Goal: Information Seeking & Learning: Check status

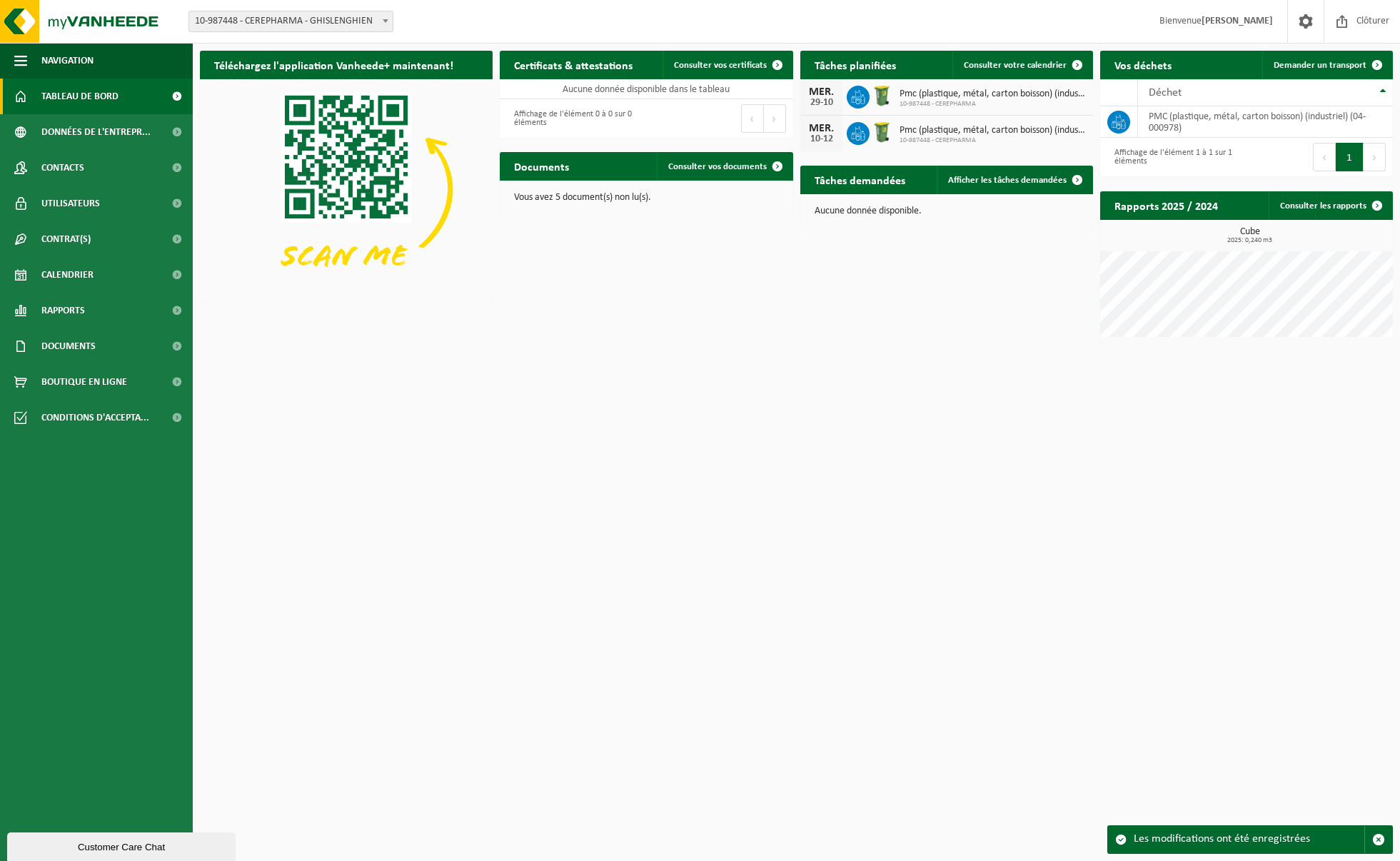
drag, startPoint x: 814, startPoint y: 96, endPoint x: 839, endPoint y: 104, distance: 26.2
click at [835, 104] on div "MER. 29-10" at bounding box center [822, 97] width 43 height 36
click at [839, 106] on div "MER. 29-10" at bounding box center [822, 97] width 43 height 36
click at [947, 95] on span "Pmc (plastique, métal, carton boisson) (industriel)" at bounding box center [993, 94] width 186 height 11
click at [80, 268] on span "Calendrier" at bounding box center [67, 275] width 52 height 36
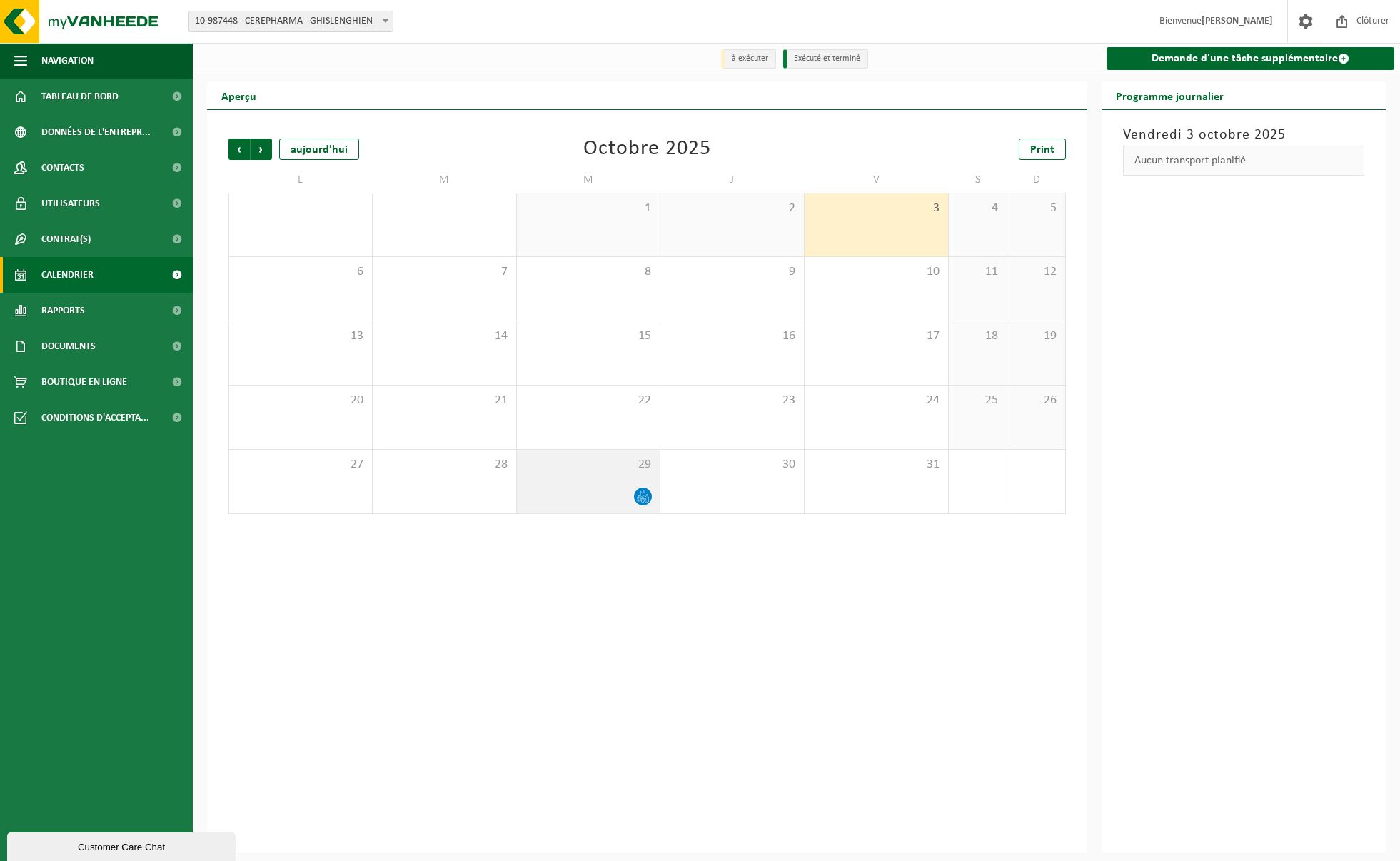
click at [644, 497] on icon at bounding box center [643, 496] width 12 height 12
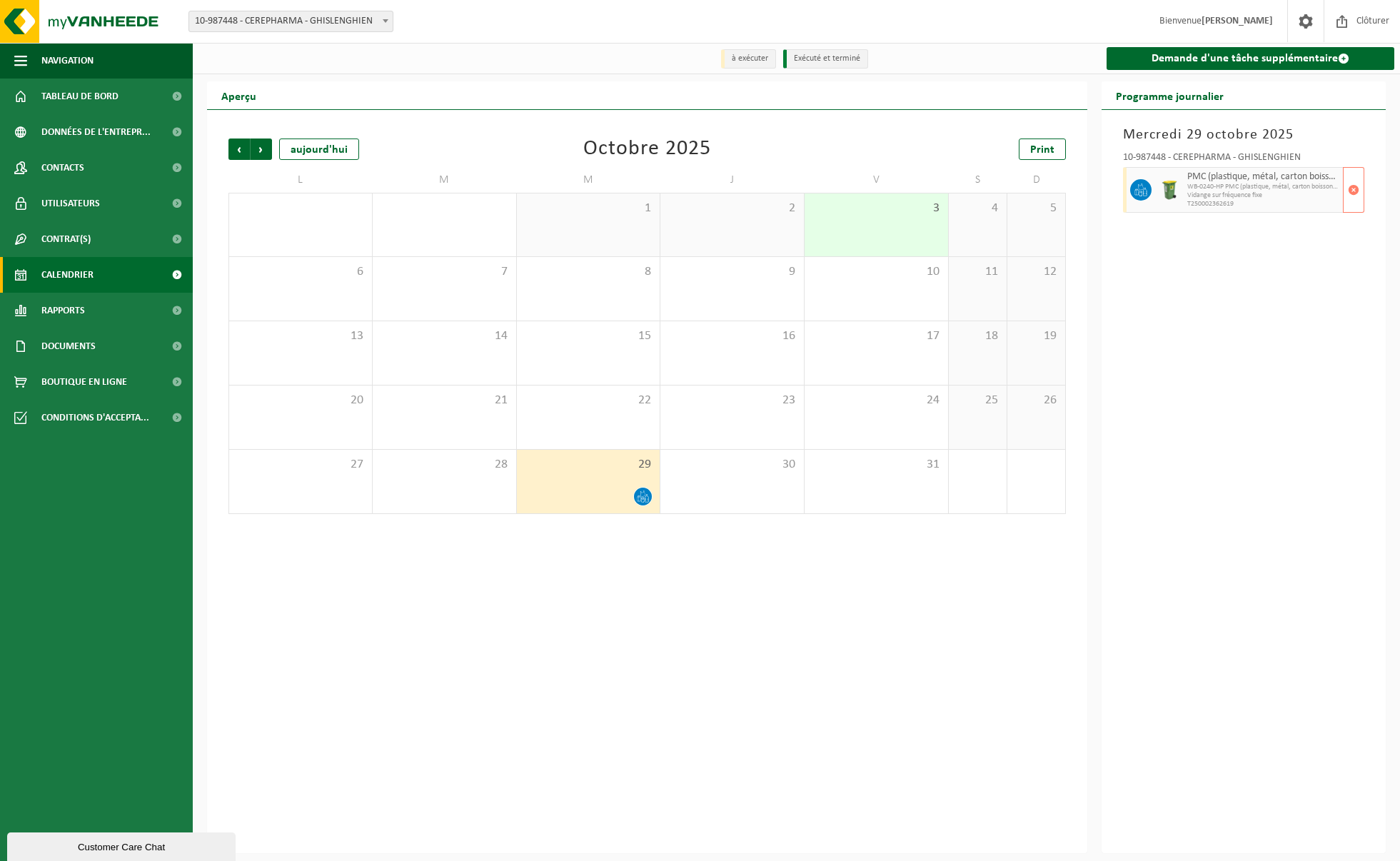
click at [1198, 182] on span "PMC (plastique, métal, carton boisson) (industriel)" at bounding box center [1263, 177] width 152 height 11
click at [242, 144] on span "Précédent" at bounding box center [239, 149] width 22 height 22
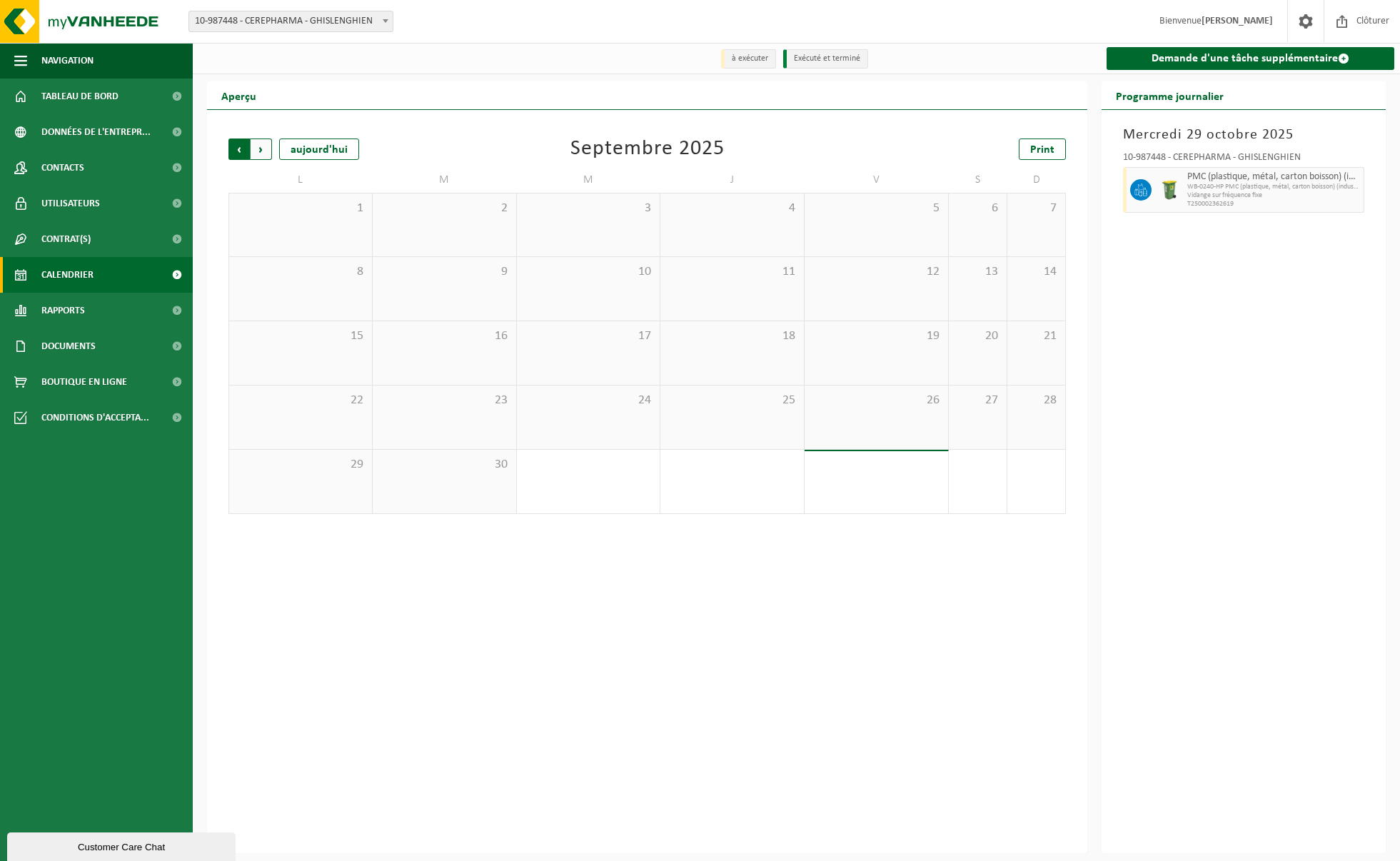
click at [262, 147] on span "Suivant" at bounding box center [261, 149] width 22 height 22
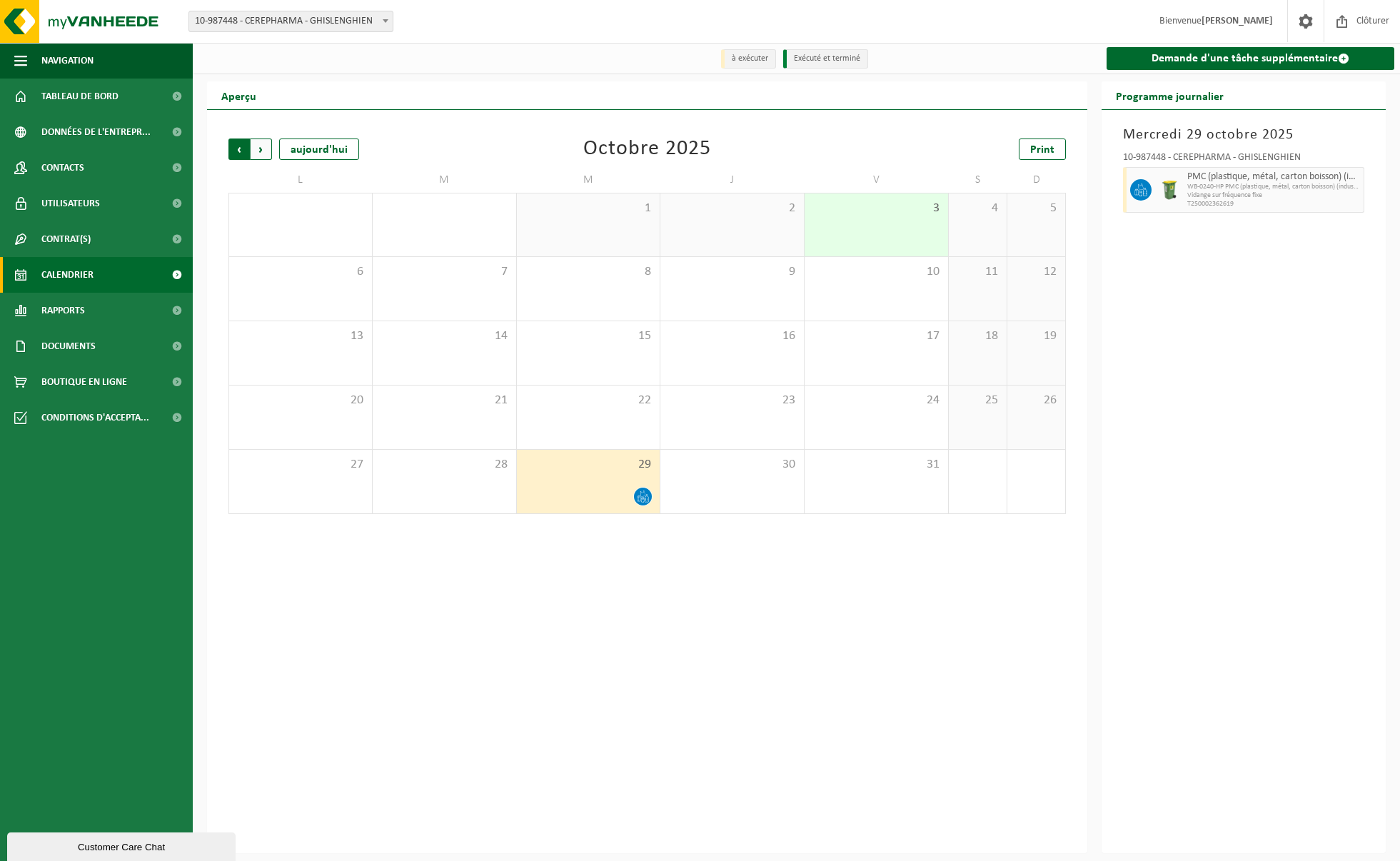
click at [262, 147] on span "Suivant" at bounding box center [261, 149] width 22 height 22
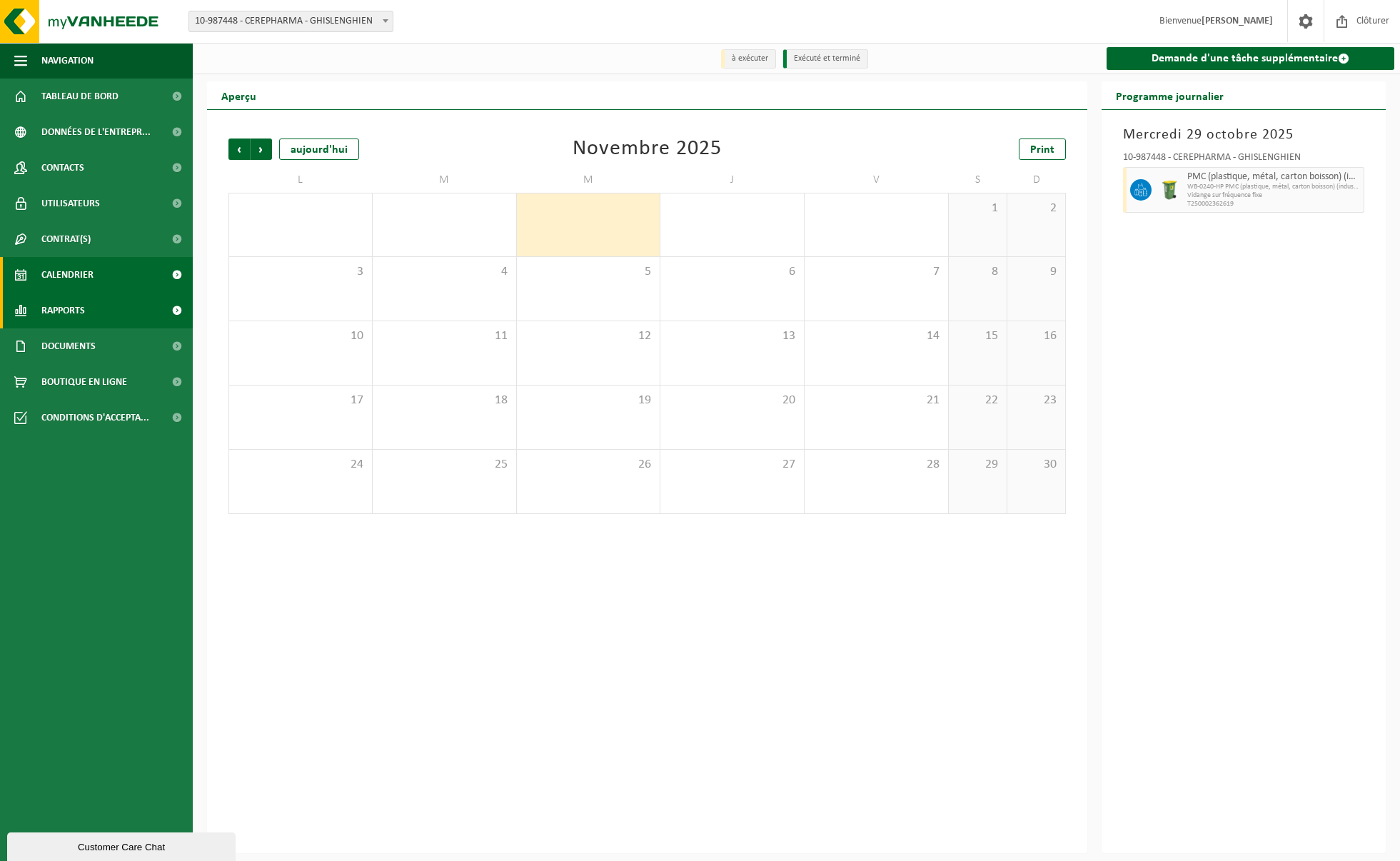
click at [82, 311] on span "Rapports" at bounding box center [63, 311] width 44 height 36
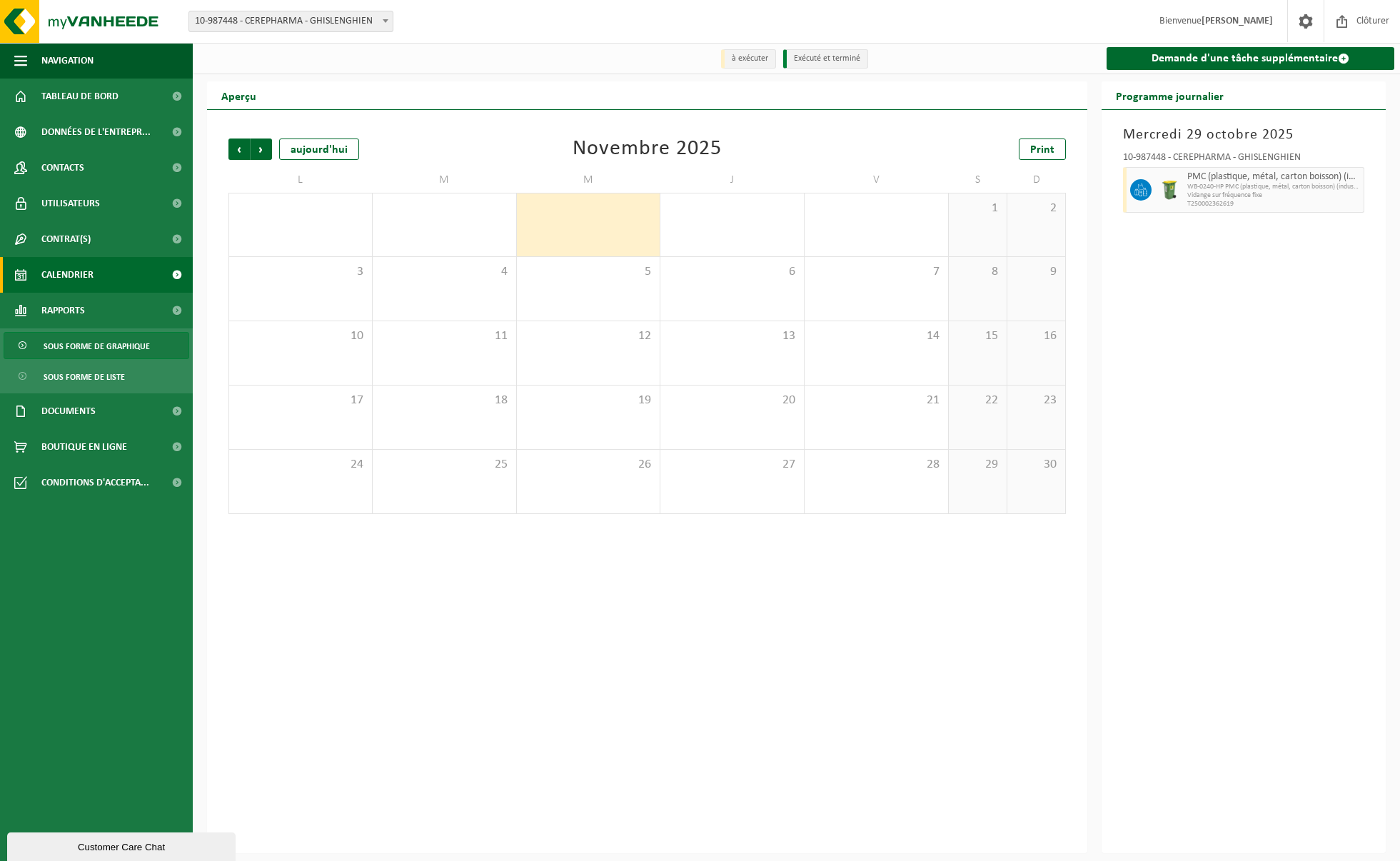
click at [147, 354] on span "Sous forme de graphique" at bounding box center [97, 346] width 107 height 27
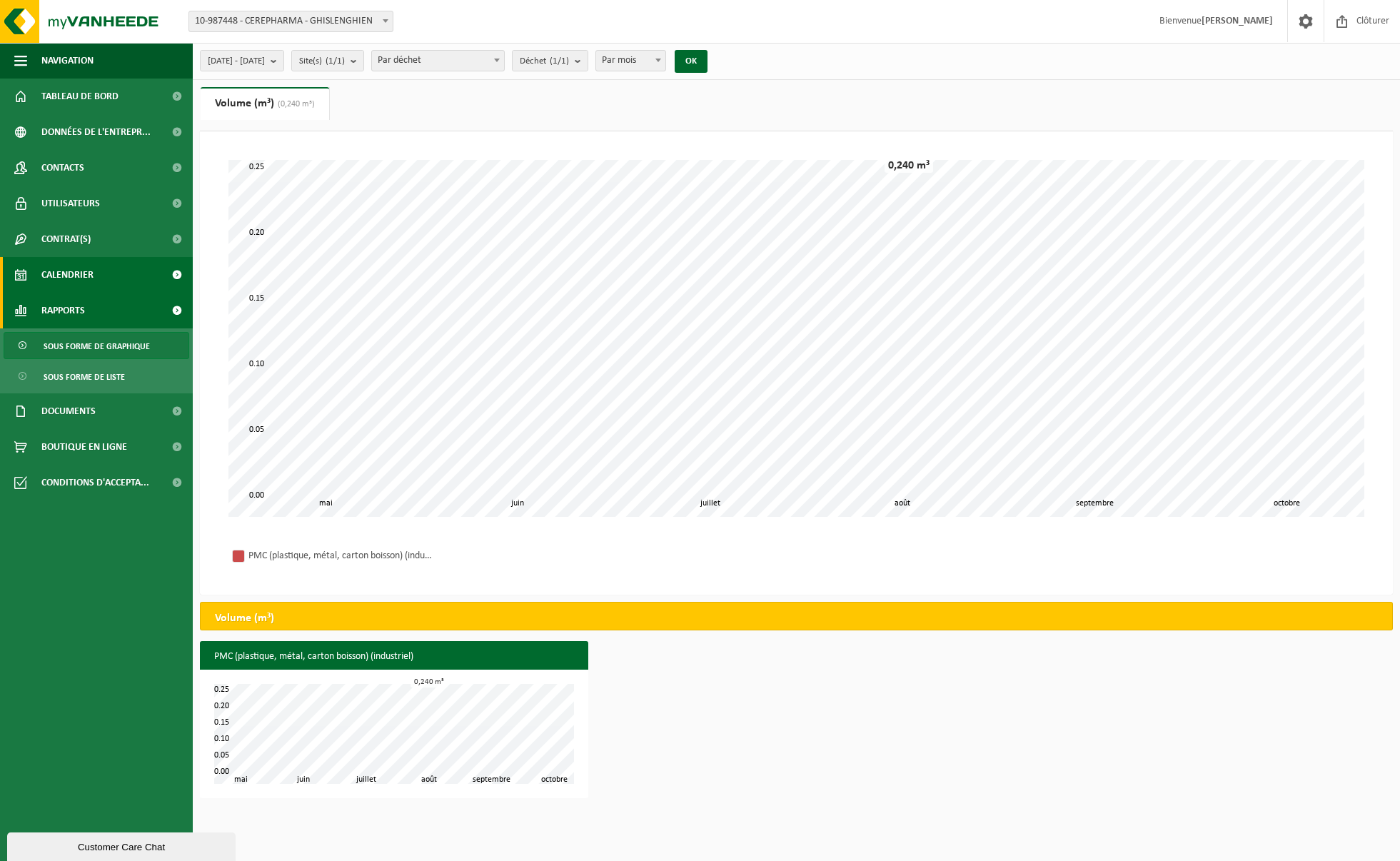
click at [67, 268] on span "Calendrier" at bounding box center [67, 275] width 52 height 36
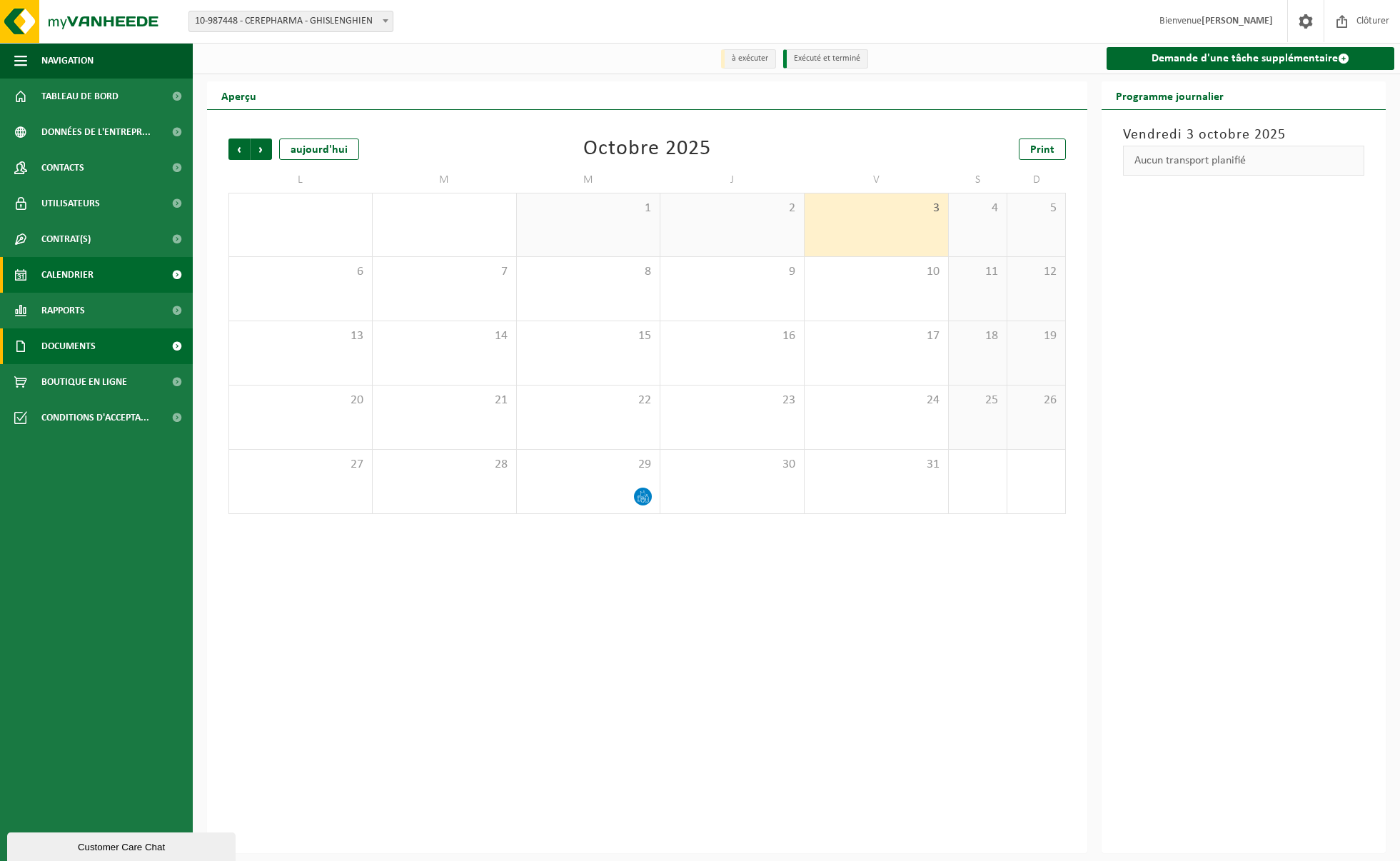
click at [87, 341] on span "Documents" at bounding box center [68, 346] width 54 height 36
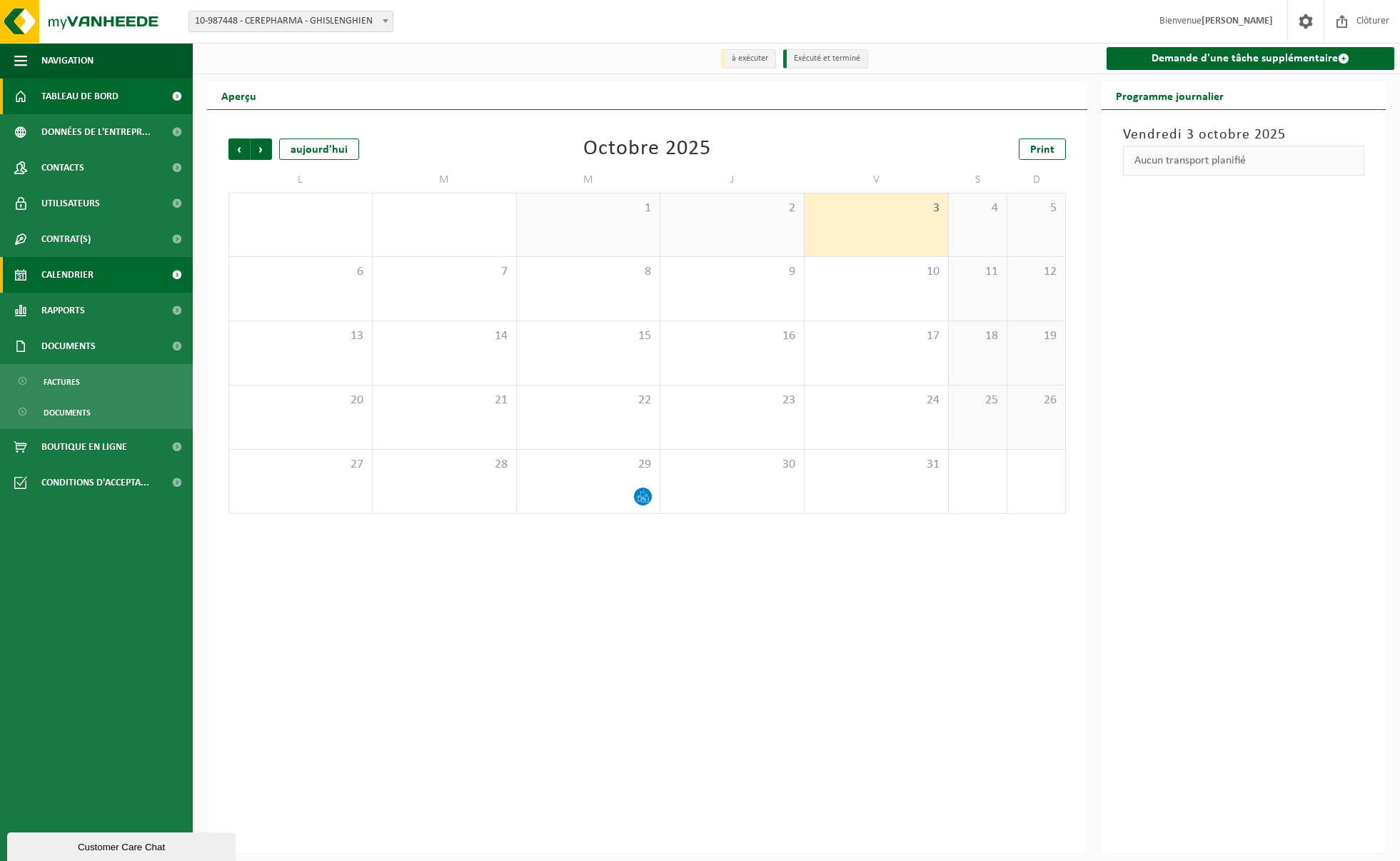
click at [68, 104] on span "Tableau de bord" at bounding box center [80, 96] width 77 height 36
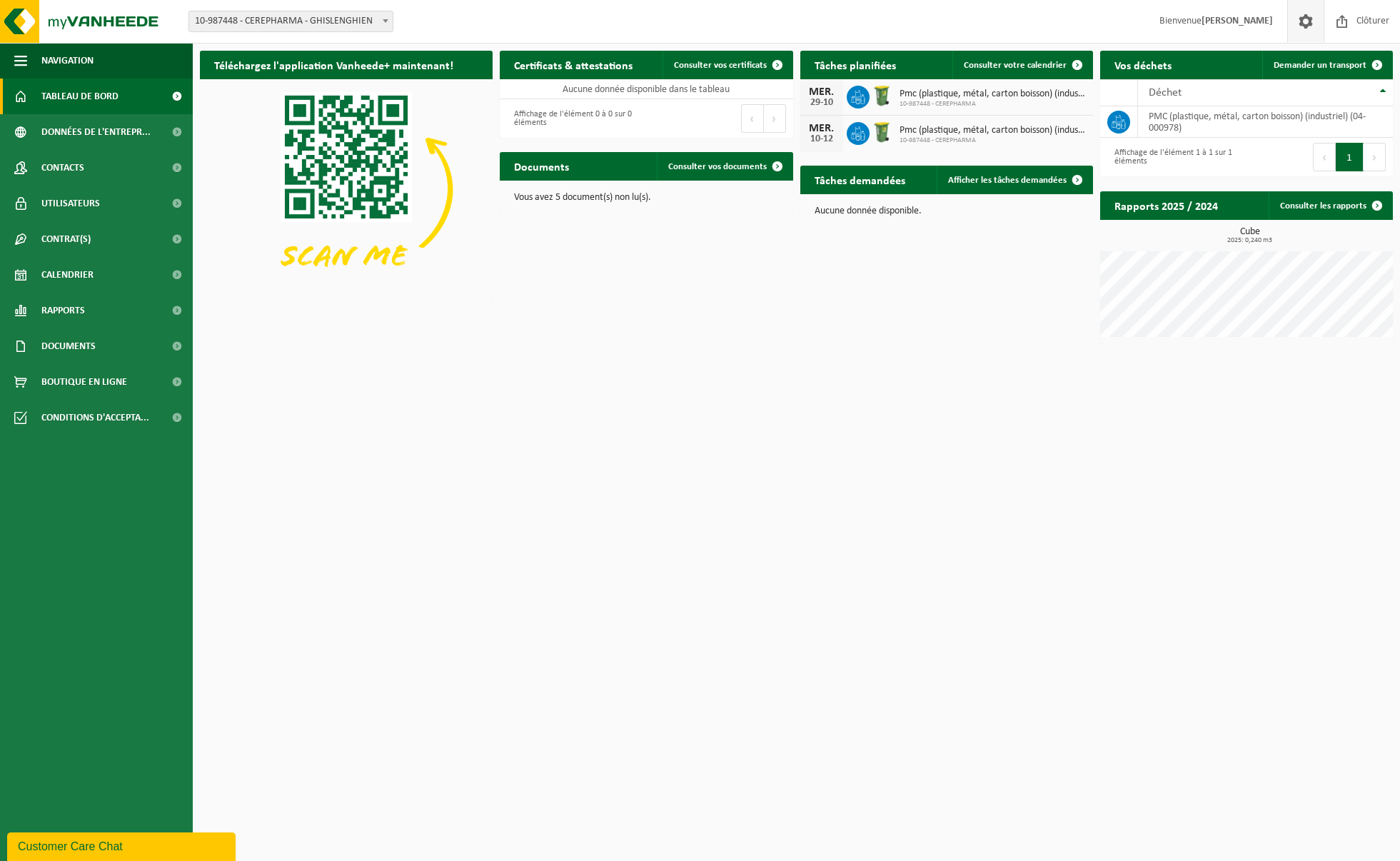
click at [1306, 18] on span at bounding box center [1305, 21] width 22 height 42
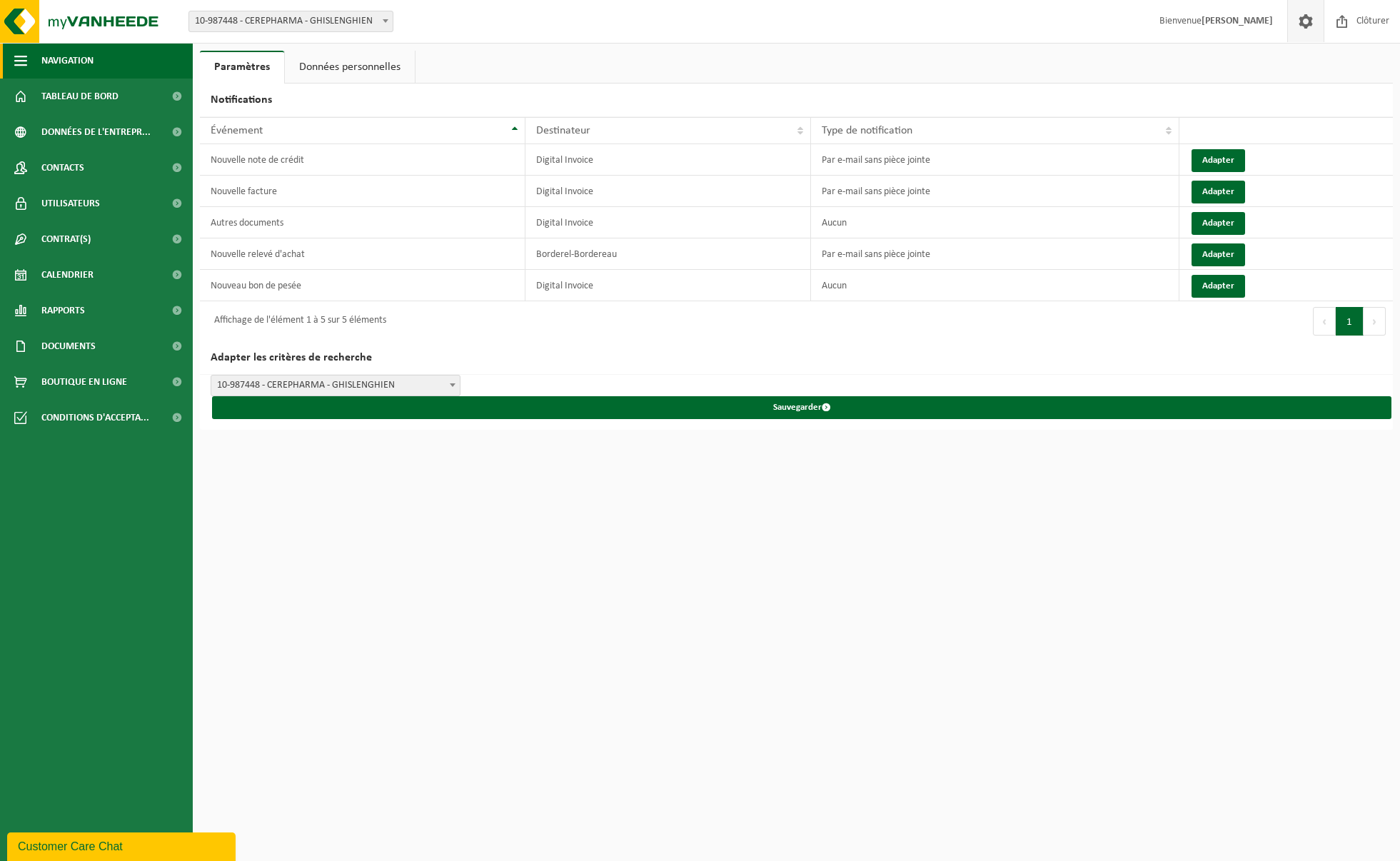
click at [31, 64] on button "Navigation" at bounding box center [96, 61] width 193 height 36
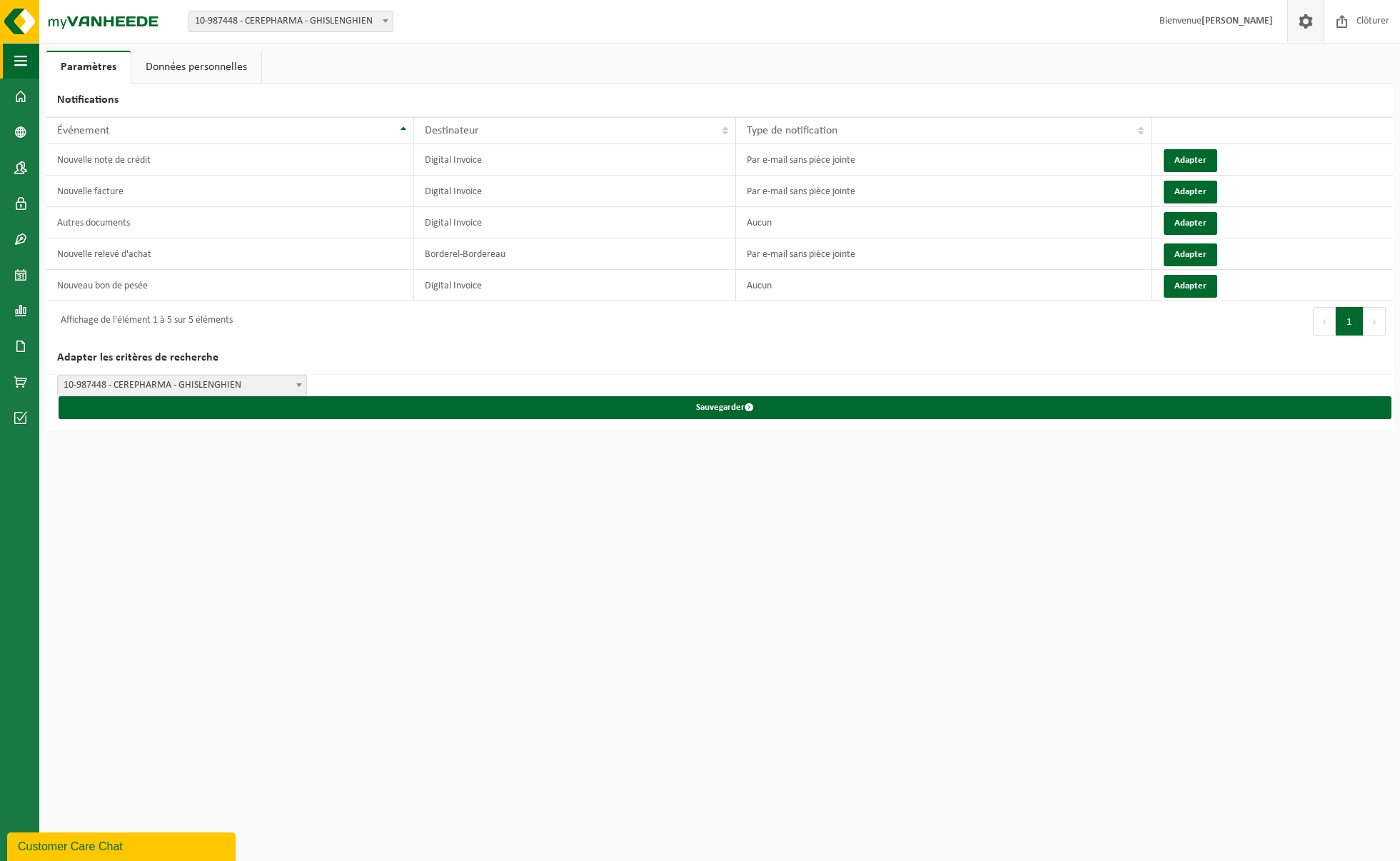
click at [18, 64] on span "button" at bounding box center [21, 61] width 13 height 36
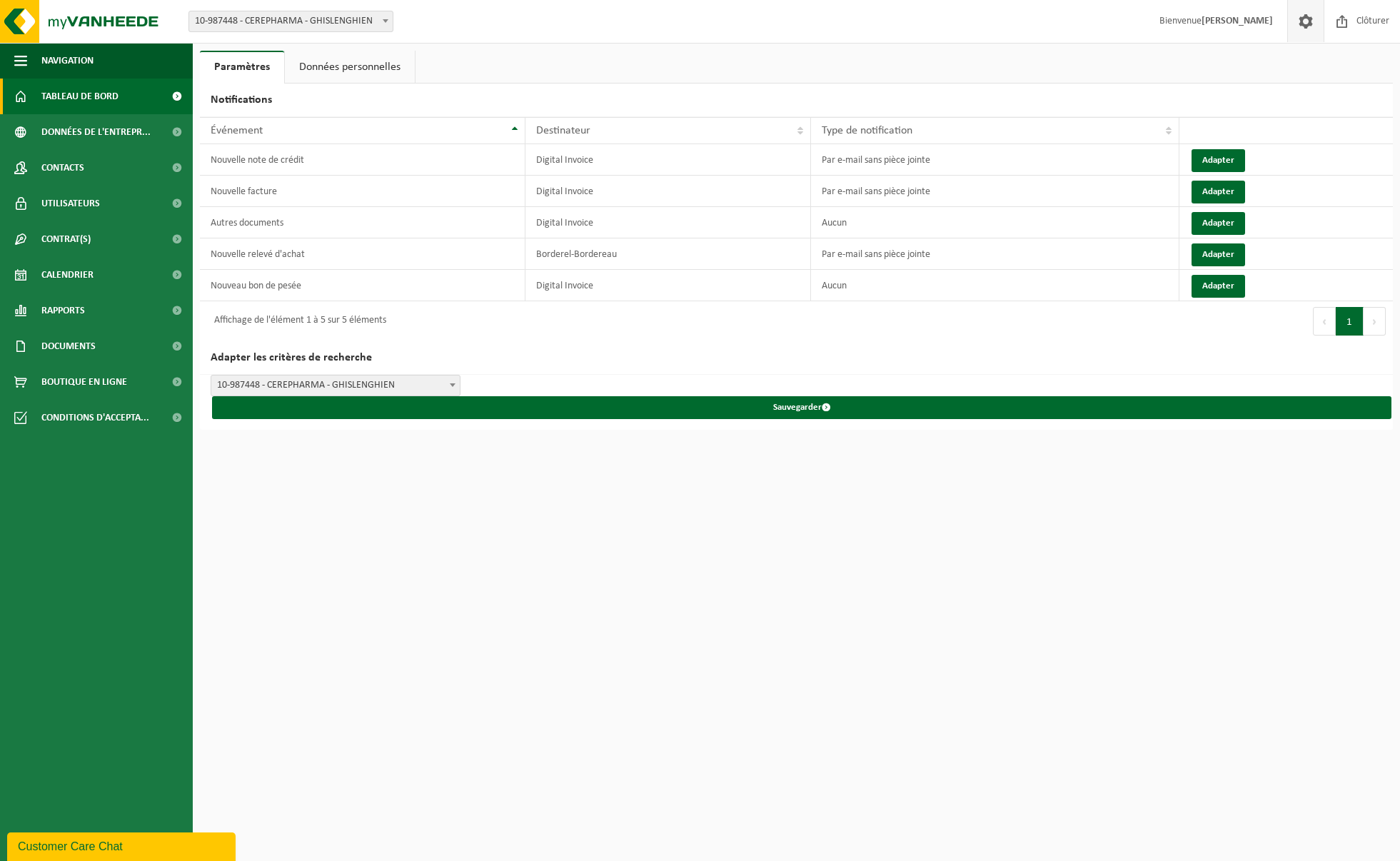
click at [92, 110] on span "Tableau de bord" at bounding box center [80, 96] width 77 height 36
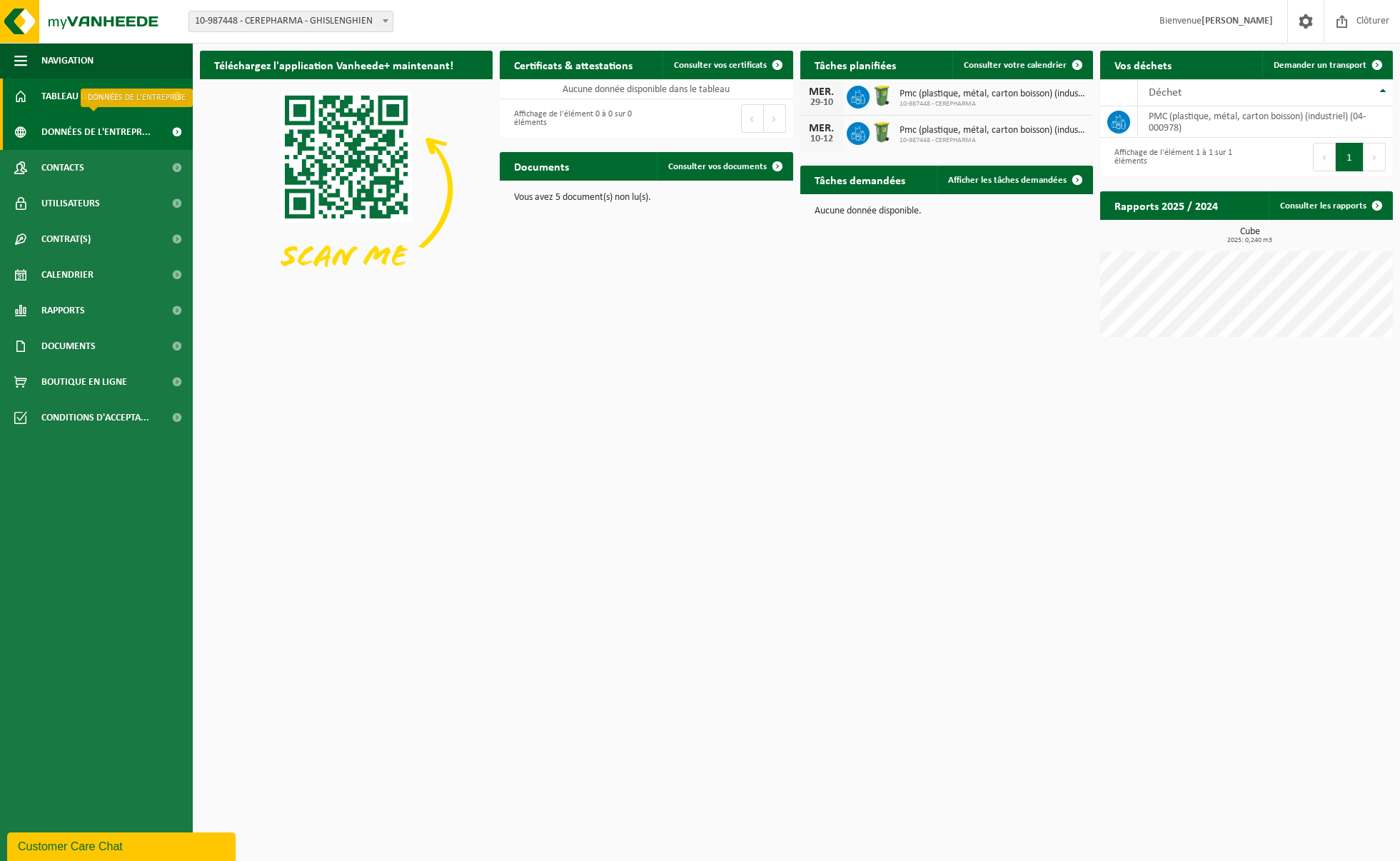
click at [88, 129] on span "Données de l'entrepr..." at bounding box center [96, 131] width 109 height 36
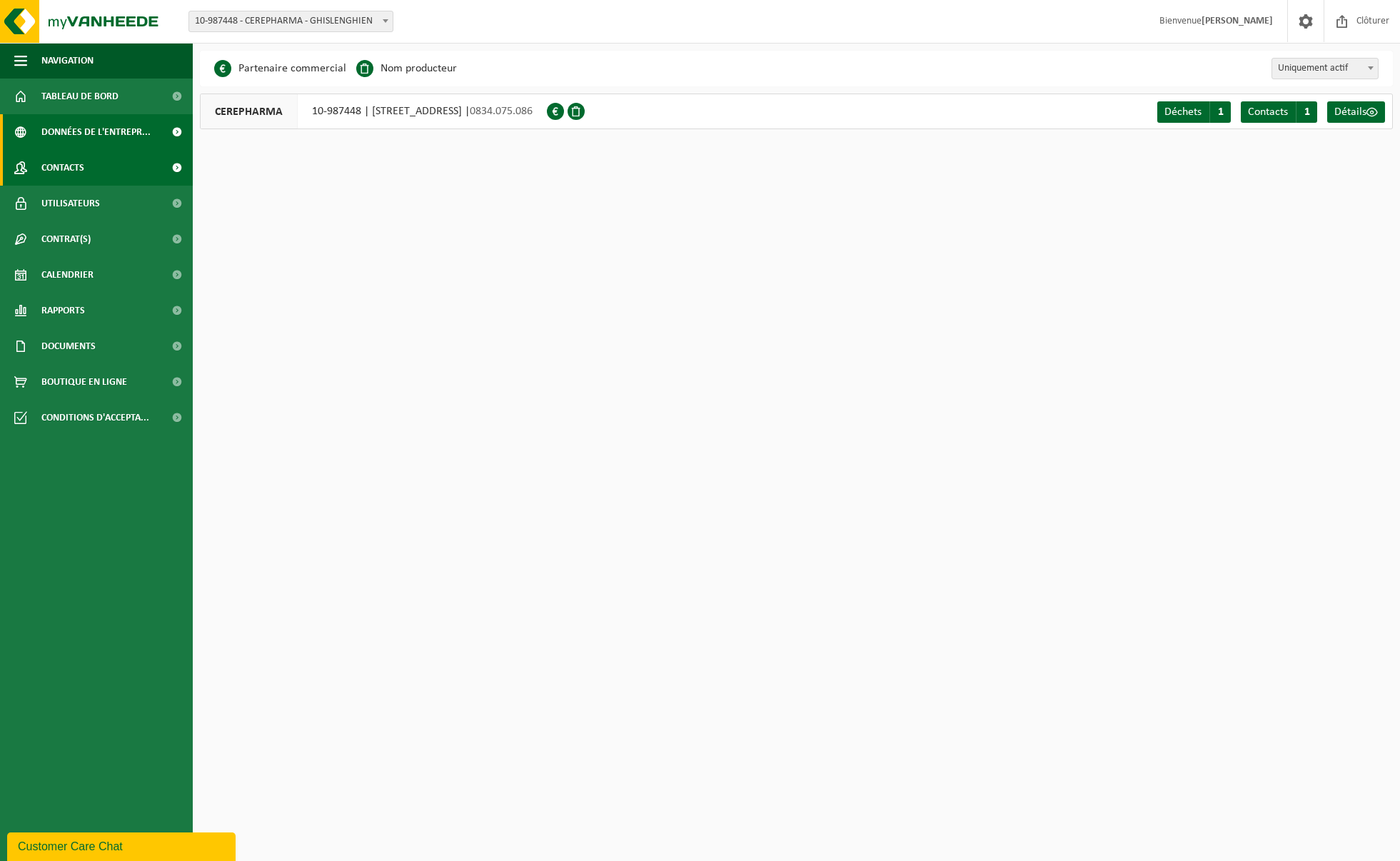
click at [66, 176] on span "Contacts" at bounding box center [63, 167] width 43 height 36
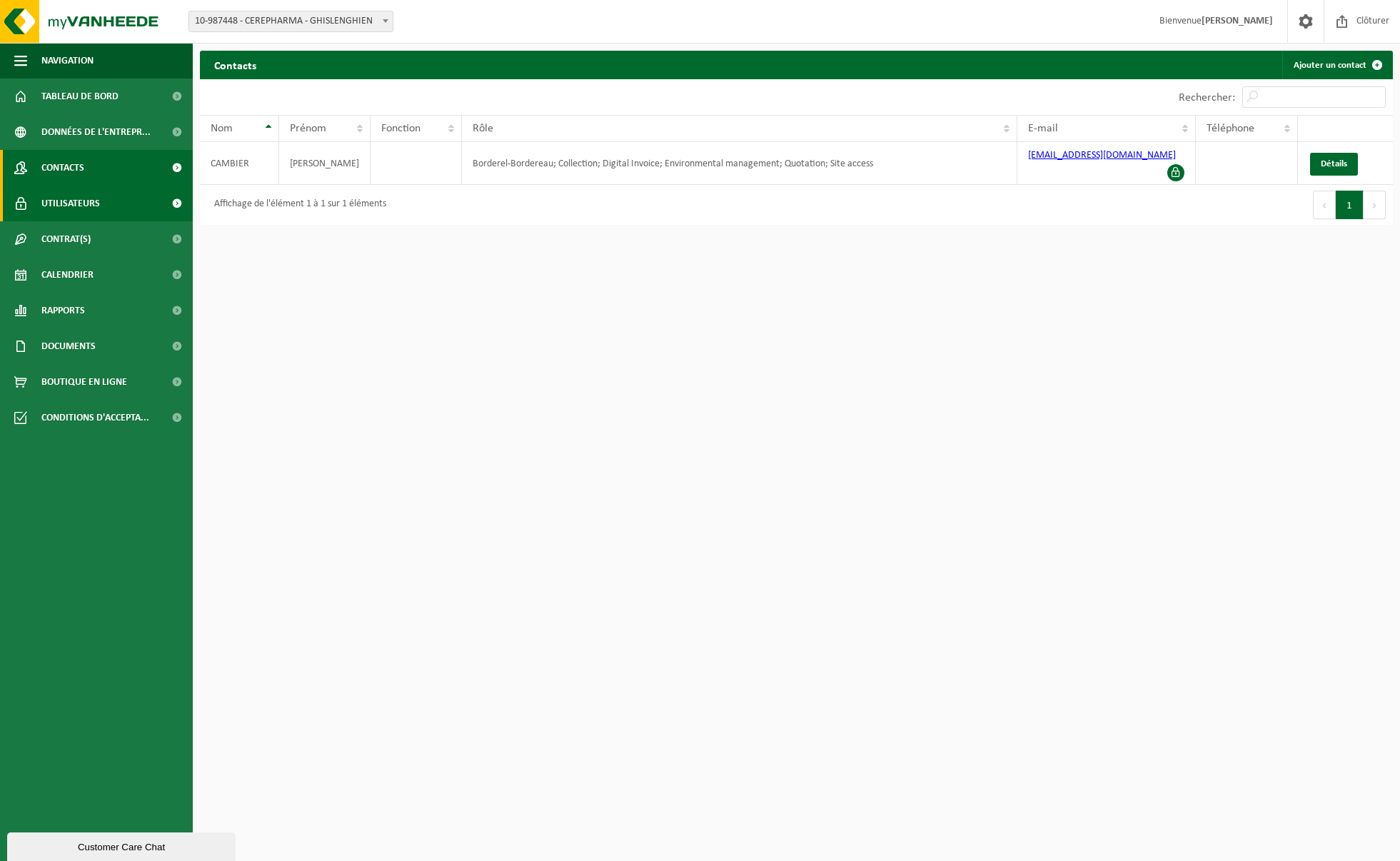
click at [67, 208] on span "Utilisateurs" at bounding box center [71, 203] width 59 height 36
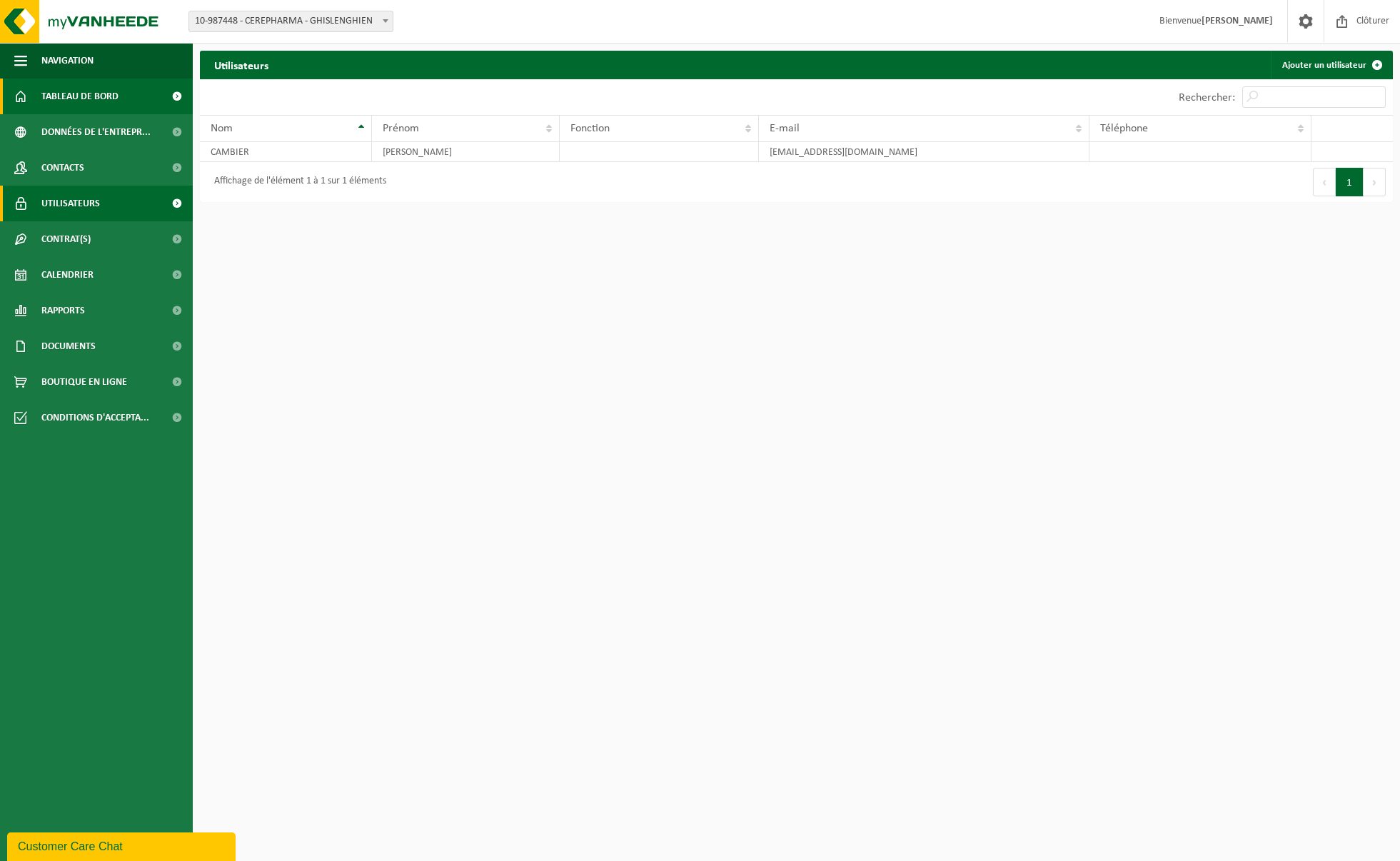
click at [82, 86] on span "Tableau de bord" at bounding box center [80, 96] width 77 height 36
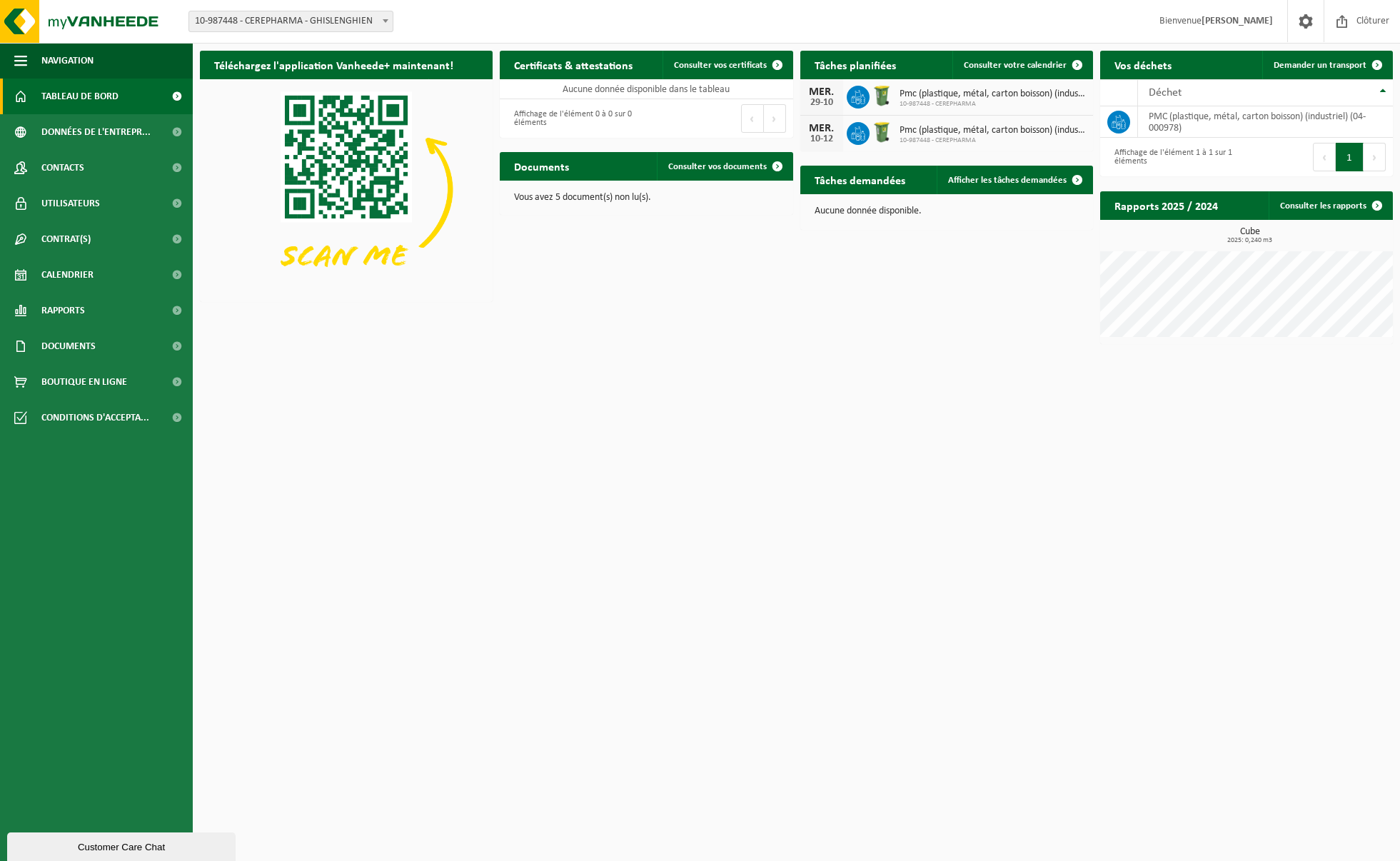
click at [1372, 156] on button "Suivant" at bounding box center [1375, 157] width 22 height 29
click at [1351, 156] on button "1" at bounding box center [1350, 157] width 28 height 29
drag, startPoint x: 1184, startPoint y: 126, endPoint x: 1149, endPoint y: 115, distance: 36.7
click at [1146, 115] on td "PMC (plastique, métal, carton boisson) (industriel) (04-000978)" at bounding box center [1265, 122] width 255 height 31
click at [1150, 115] on td "PMC (plastique, métal, carton boisson) (industriel) (04-000978)" at bounding box center [1265, 122] width 255 height 31
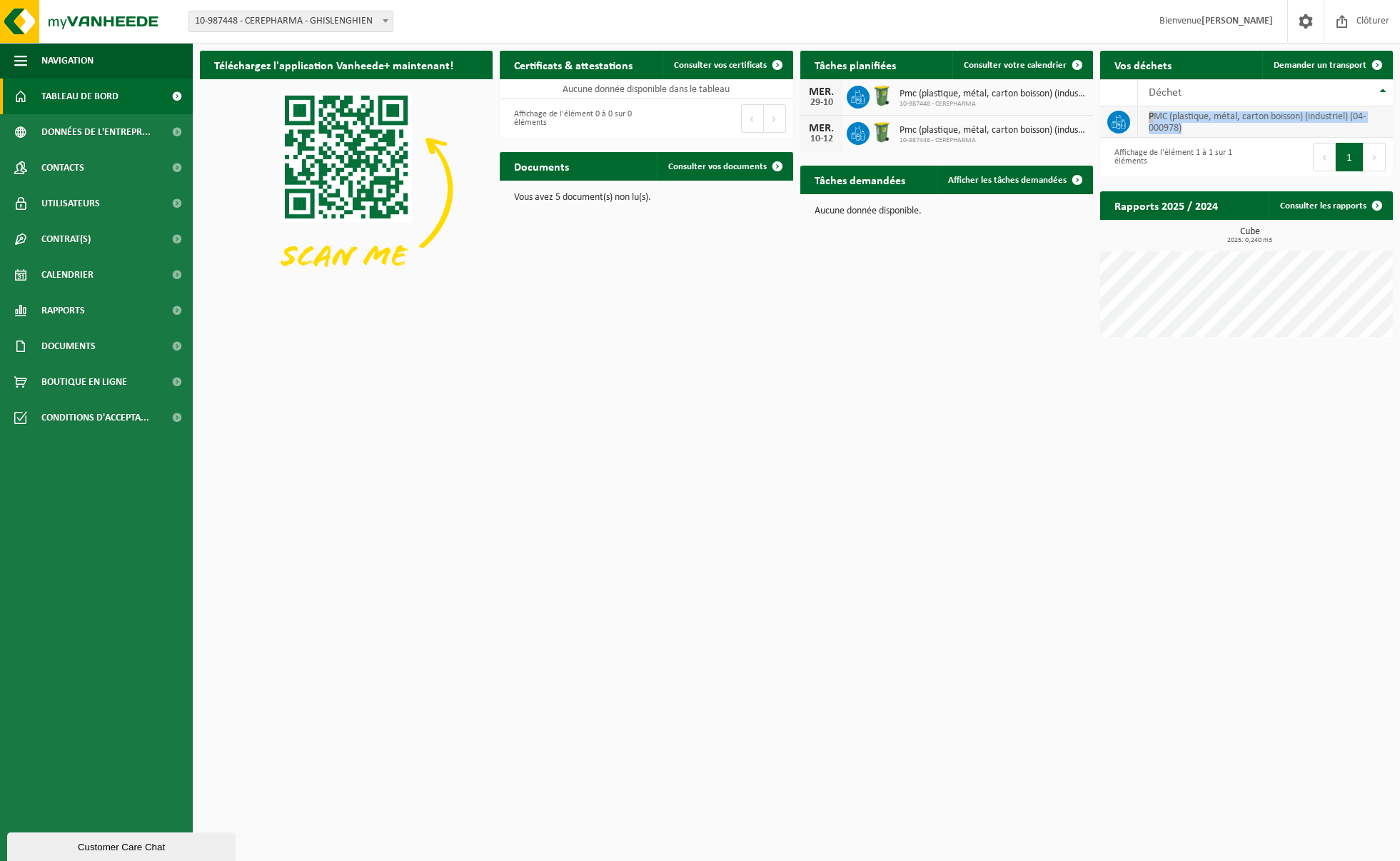
drag, startPoint x: 1150, startPoint y: 114, endPoint x: 1199, endPoint y: 135, distance: 53.3
click at [1197, 134] on td "PMC (plastique, métal, carton boisson) (industriel) (04-000978)" at bounding box center [1265, 122] width 255 height 31
drag, startPoint x: 1199, startPoint y: 135, endPoint x: 1178, endPoint y: 184, distance: 53.3
click at [1199, 135] on td "PMC (plastique, métal, carton boisson) (industriel) (04-000978)" at bounding box center [1265, 122] width 255 height 31
click at [964, 511] on html "Site: 10-987448 - CEREPHARMA - GHISLENGHIEN 10-987448 - CEREPHARMA - GHISLENGHI…" at bounding box center [700, 430] width 1400 height 861
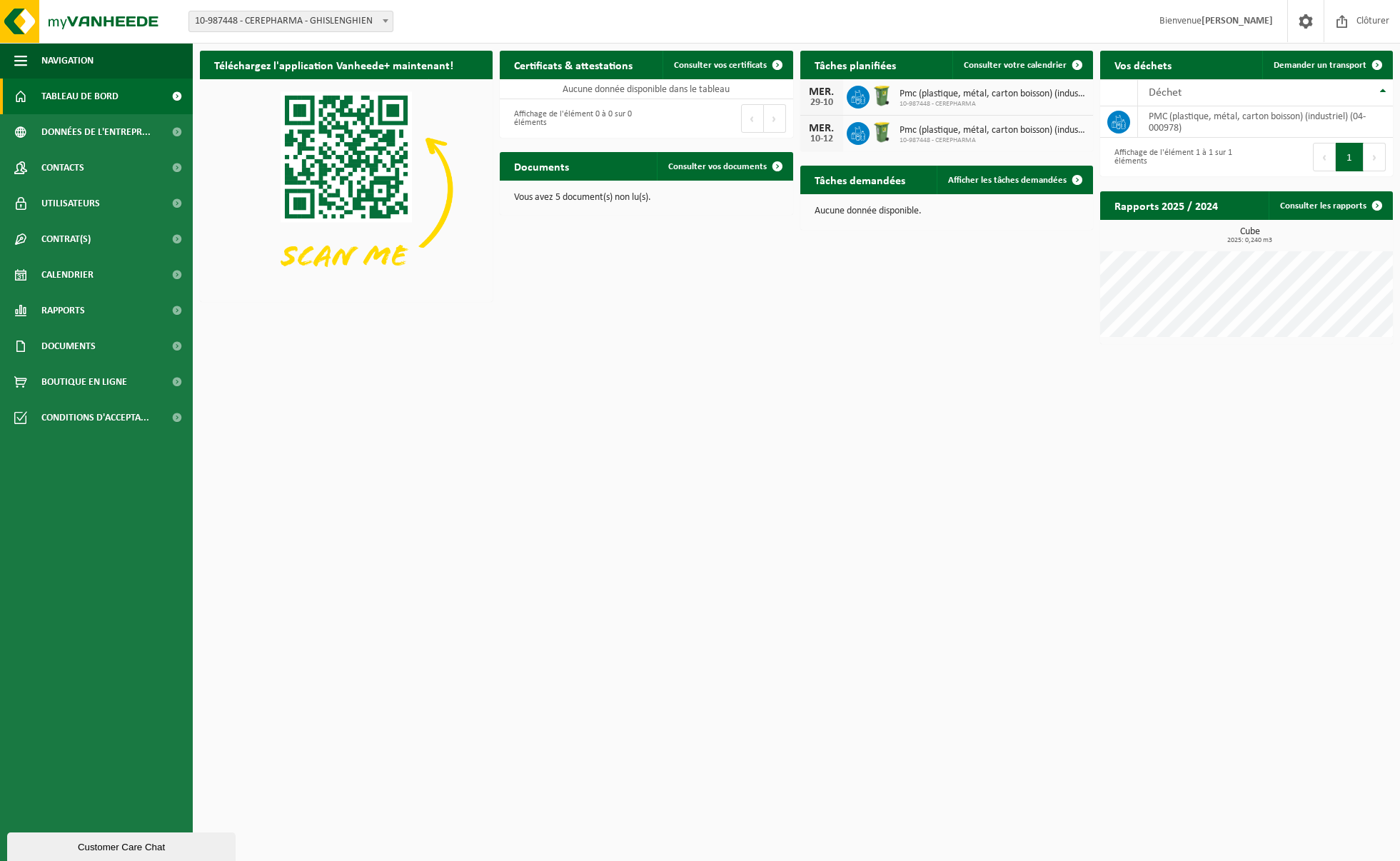
click at [737, 508] on html "Site: 10-987448 - CEREPHARMA - GHISLENGHIEN 10-987448 - CEREPHARMA - GHISLENGHI…" at bounding box center [700, 430] width 1400 height 861
